Goal: Information Seeking & Learning: Learn about a topic

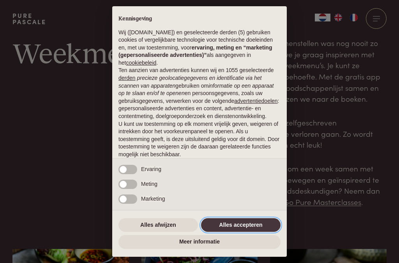
click at [246, 224] on button "Alles accepteren" at bounding box center [240, 225] width 79 height 14
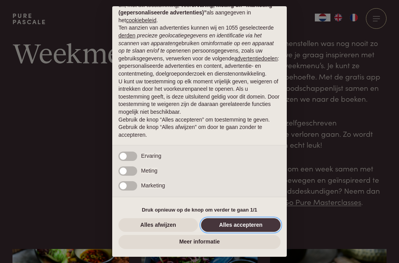
click at [246, 220] on button "Alles accepteren" at bounding box center [240, 225] width 79 height 14
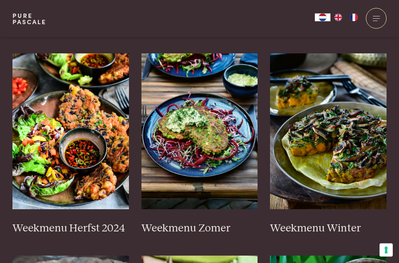
scroll to position [194, 0]
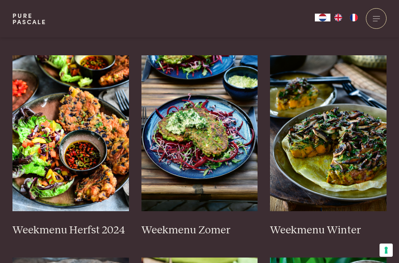
click at [81, 223] on h3 "Weekmenu Herfst 2024" at bounding box center [70, 230] width 116 height 14
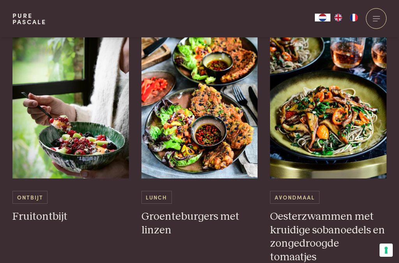
scroll to position [765, 0]
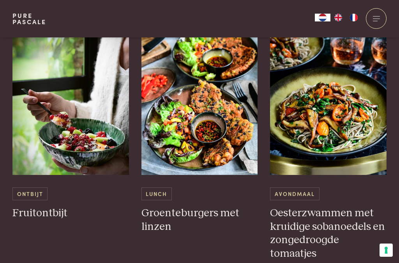
click at [343, 117] on img at bounding box center [328, 97] width 116 height 156
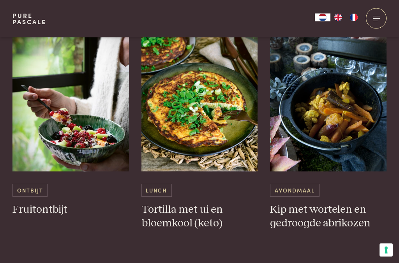
scroll to position [1418, 0]
click at [212, 160] on link "Lunch Tortilla met ui en bloemkool (keto)" at bounding box center [199, 123] width 116 height 214
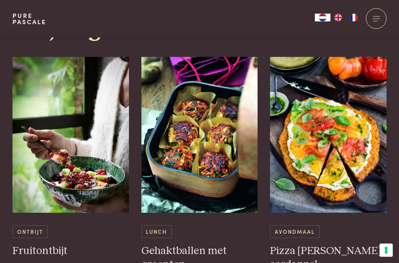
scroll to position [1688, 0]
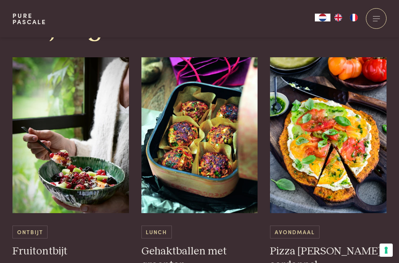
click at [223, 159] on img at bounding box center [199, 135] width 116 height 156
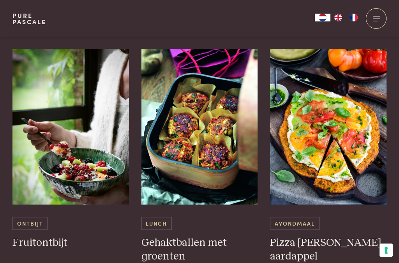
scroll to position [1696, 0]
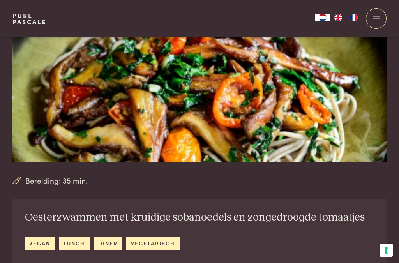
scroll to position [87, 0]
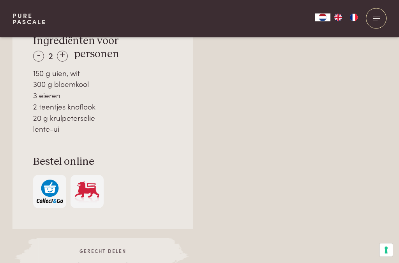
scroll to position [584, 0]
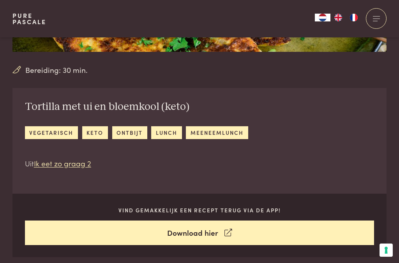
scroll to position [202, 0]
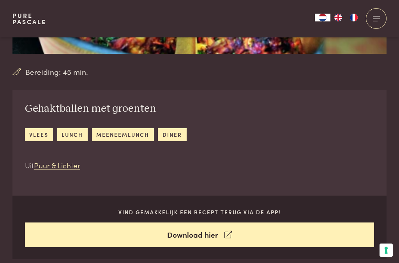
scroll to position [188, 0]
